Goal: Check status

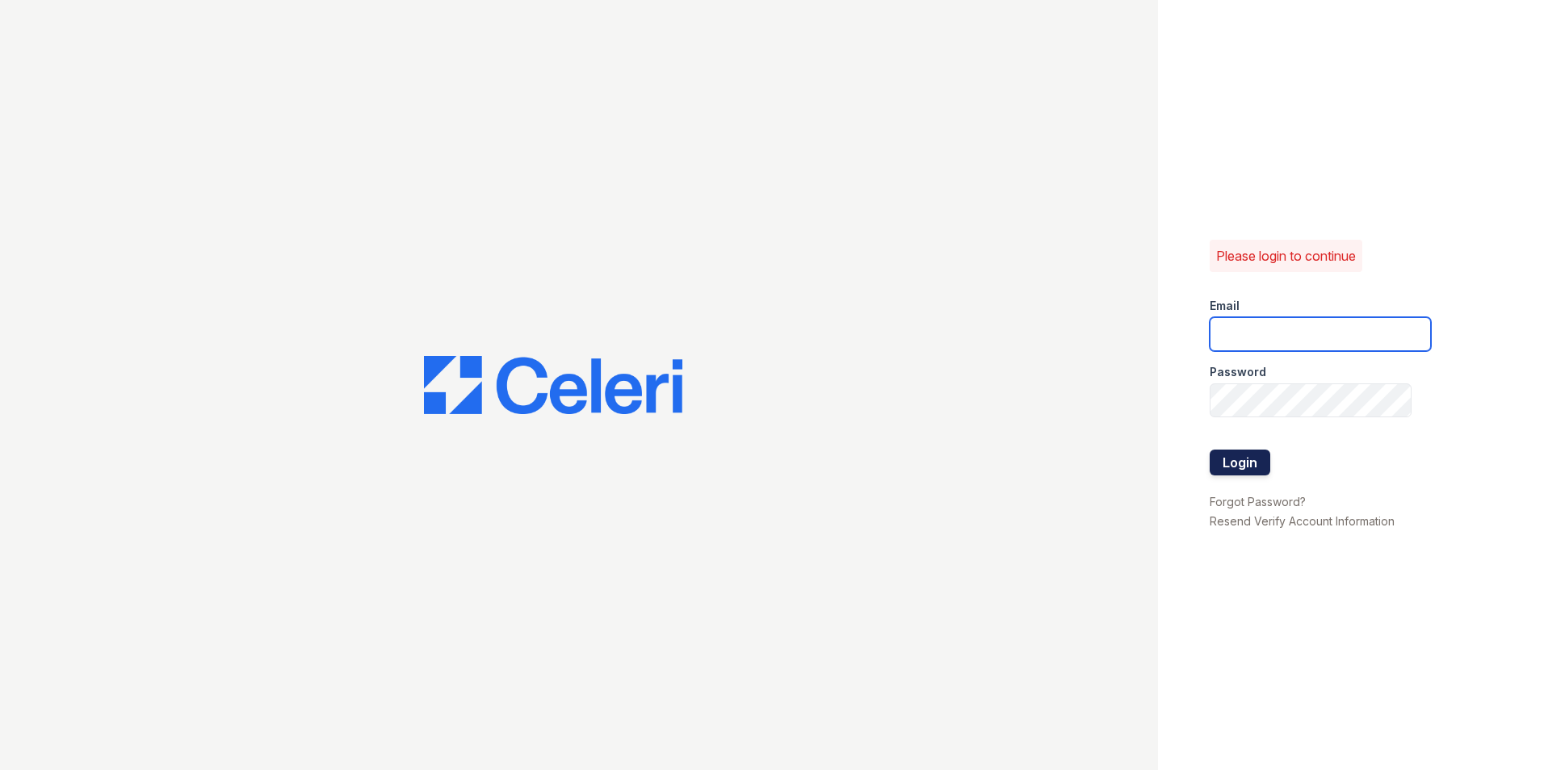
type input "[DOMAIN_NAME][EMAIL_ADDRESS][DOMAIN_NAME]"
click at [1260, 453] on button "Login" at bounding box center [1240, 463] width 61 height 26
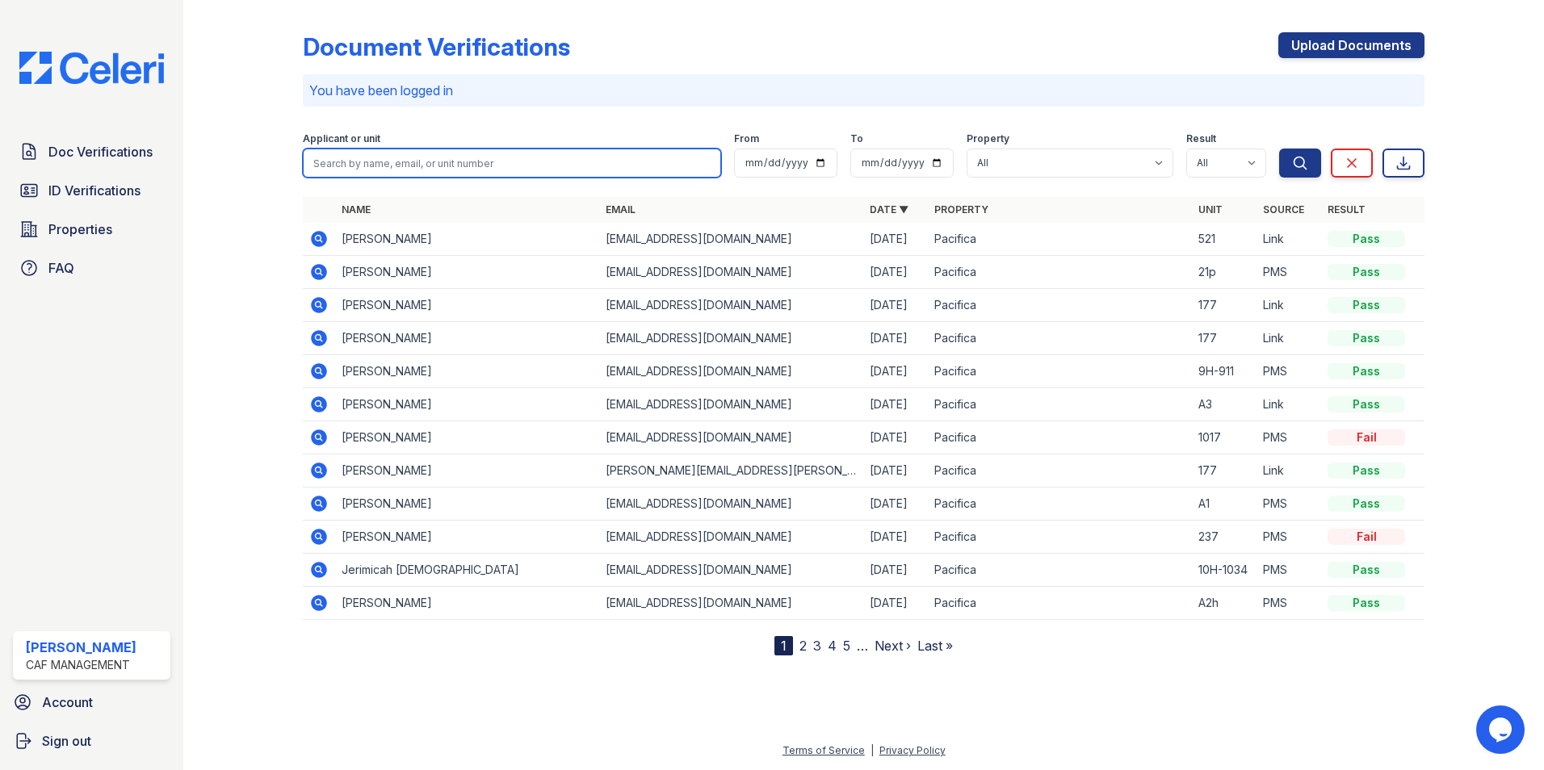
drag, startPoint x: 396, startPoint y: 162, endPoint x: 430, endPoint y: 93, distance: 77.3
click at [396, 162] on input "search" at bounding box center [512, 163] width 418 height 29
type input "fau"
click at [1279, 149] on button "Search" at bounding box center [1300, 163] width 42 height 29
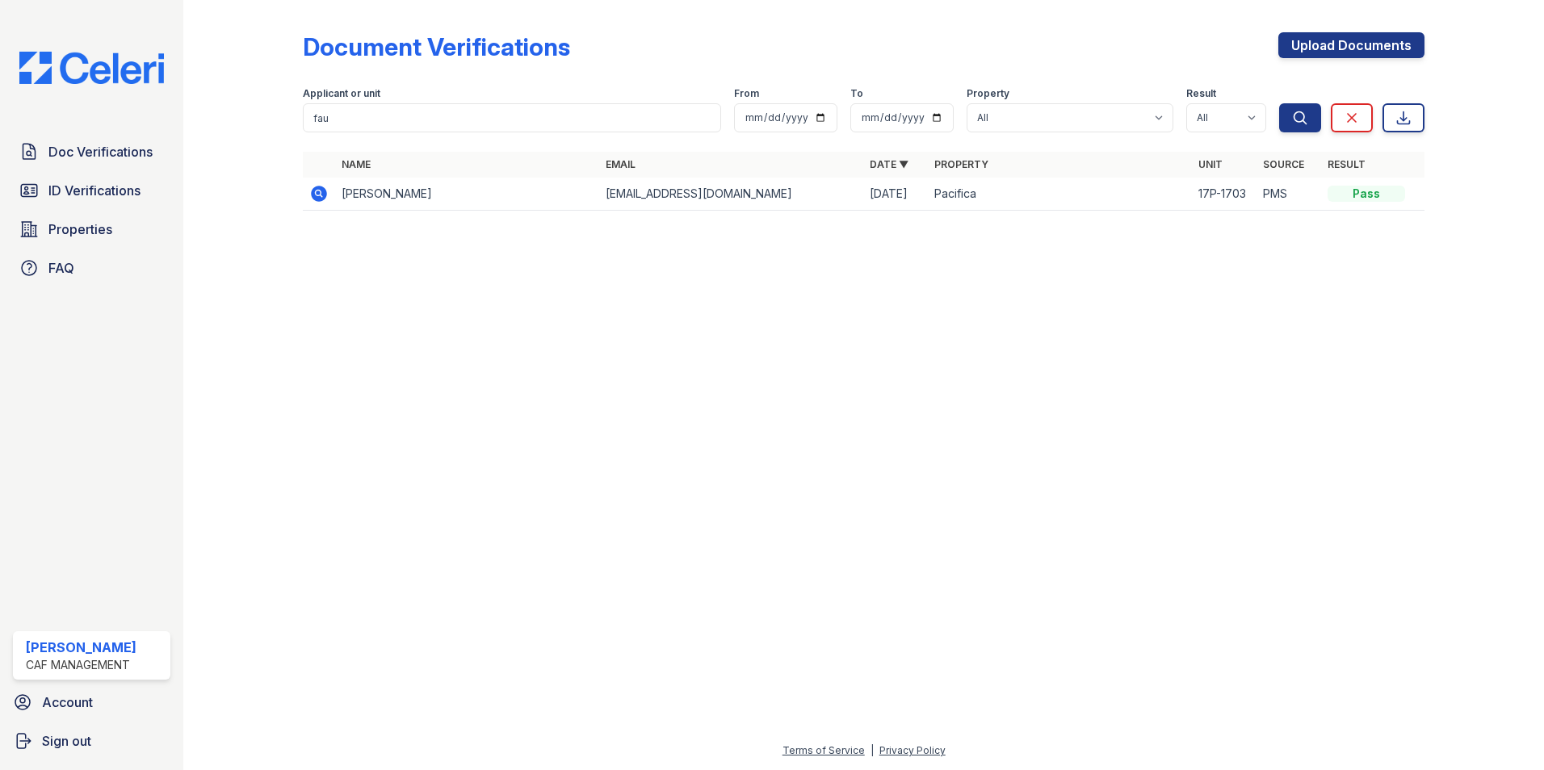
click at [323, 201] on icon at bounding box center [318, 193] width 19 height 19
